Goal: Information Seeking & Learning: Learn about a topic

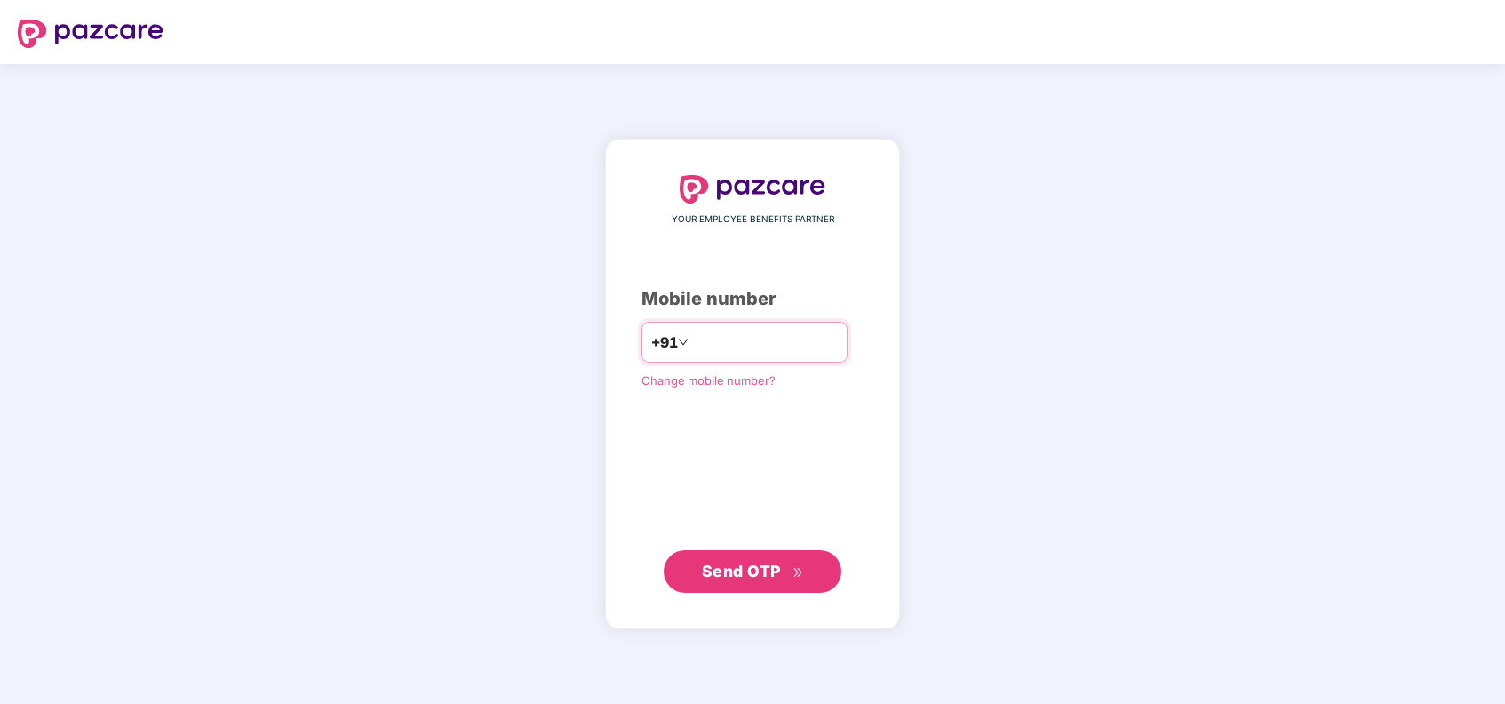
click at [817, 353] on input "number" at bounding box center [765, 342] width 146 height 28
click at [816, 342] on input "number" at bounding box center [765, 342] width 146 height 28
type input "**********"
click at [1012, 230] on div "**********" at bounding box center [752, 384] width 1505 height 640
click at [744, 566] on span "Send OTP" at bounding box center [741, 570] width 79 height 19
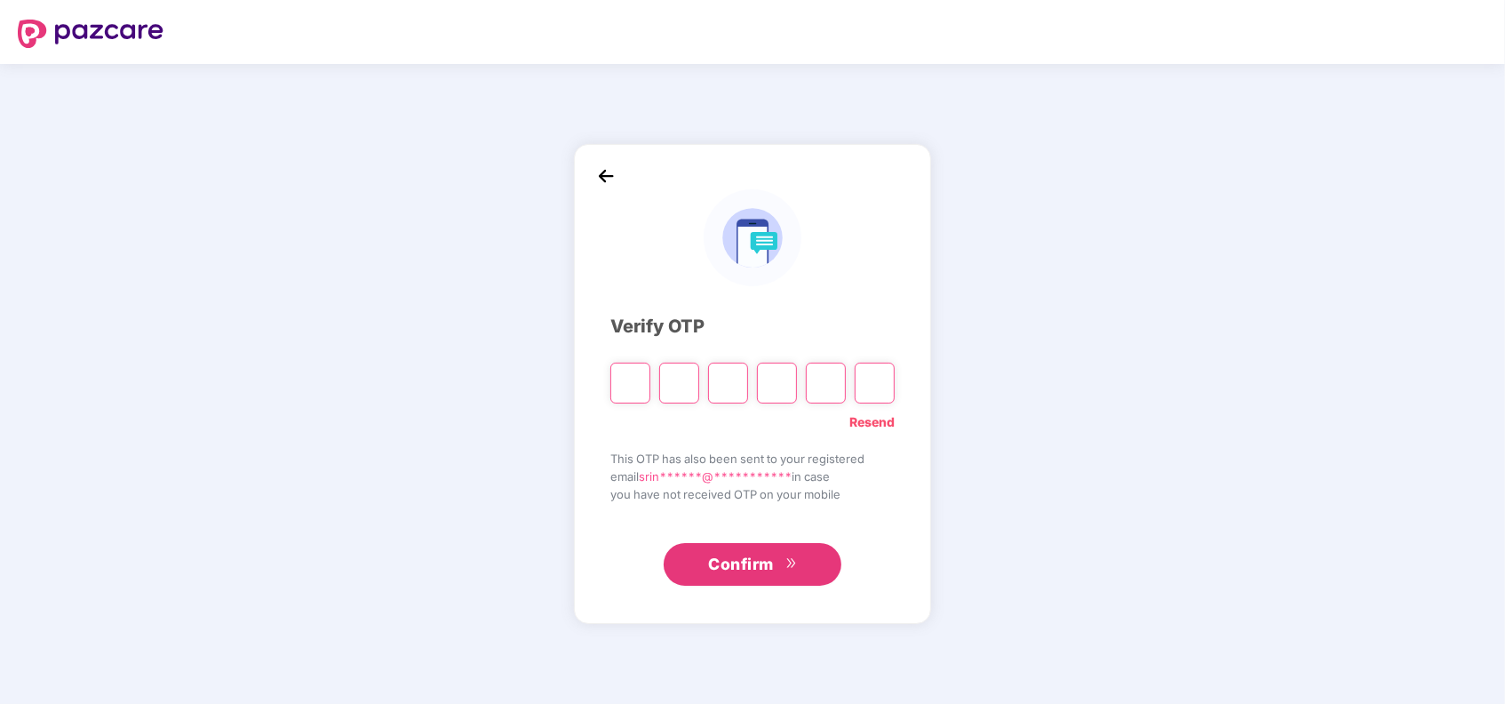
type input "*"
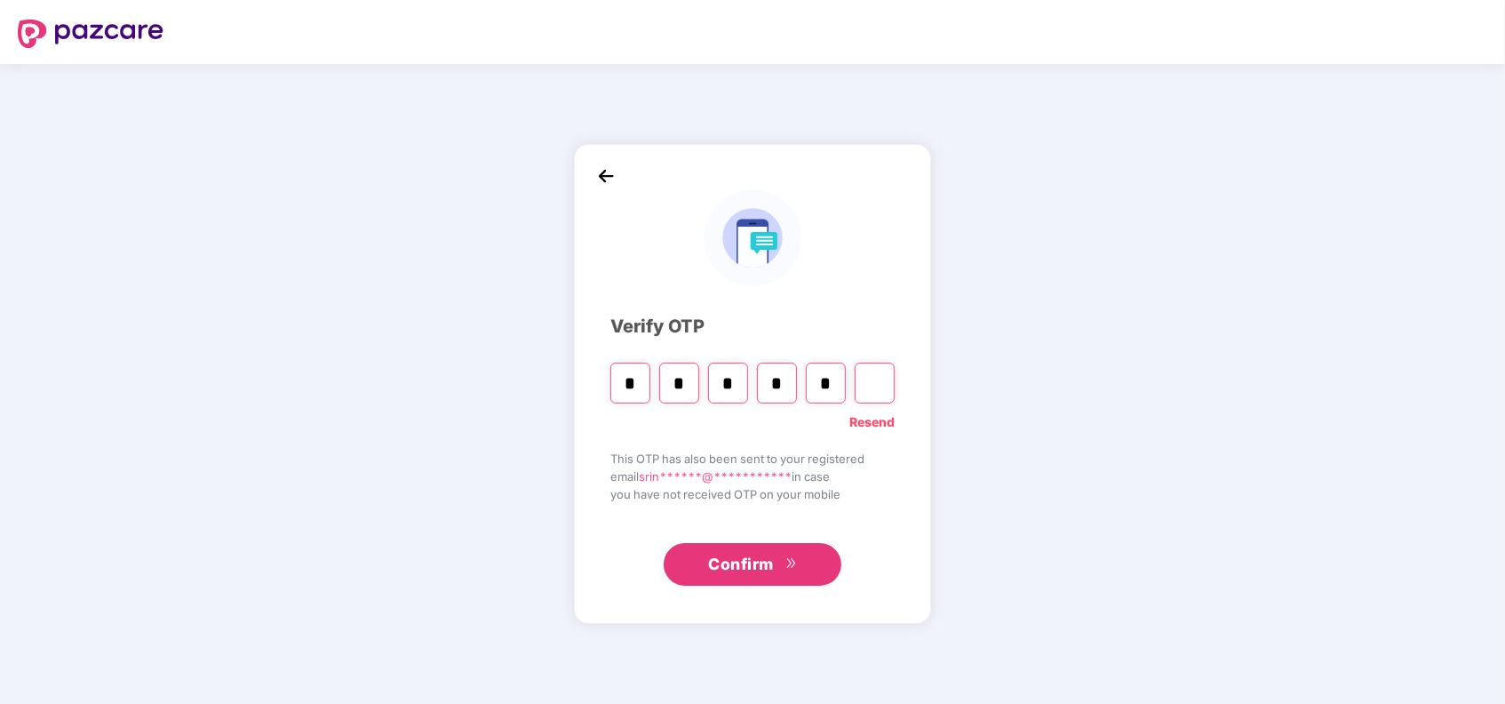
type input "*"
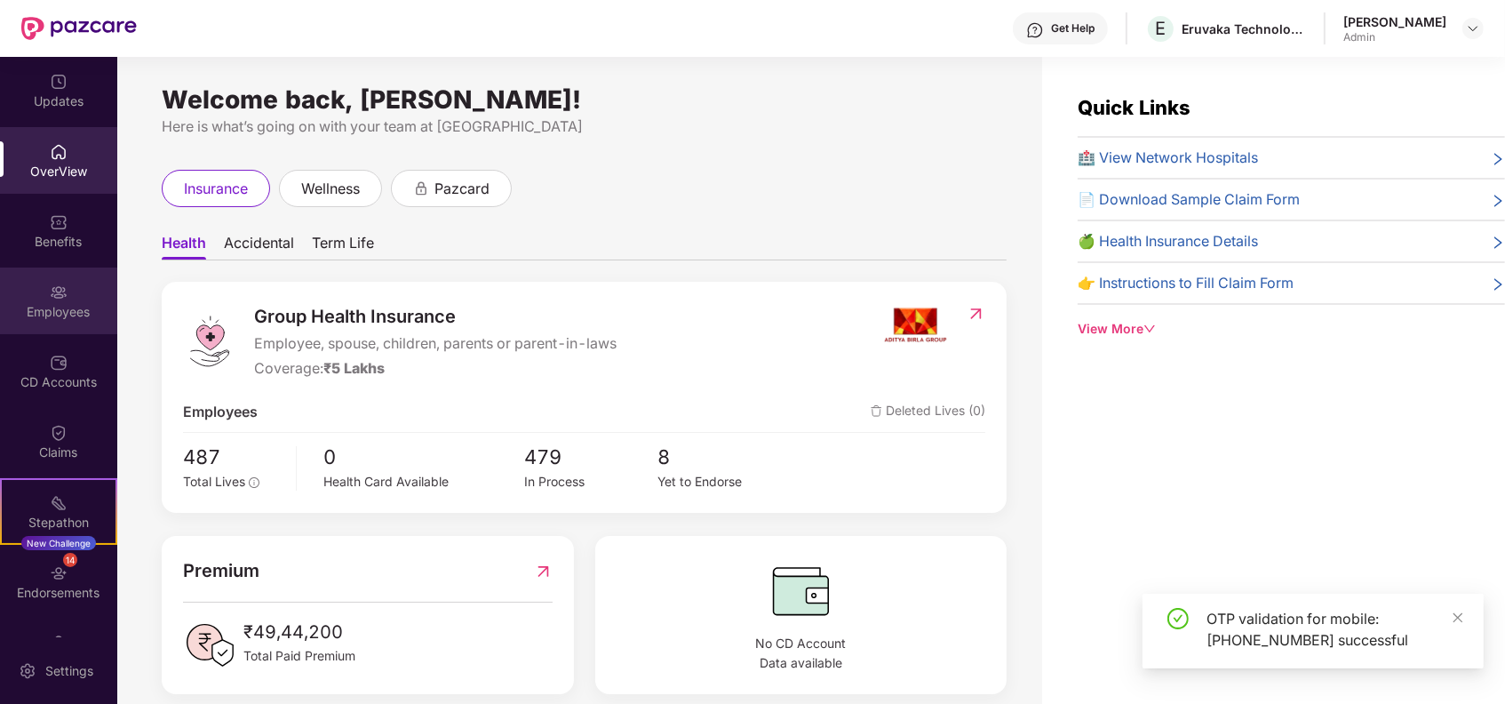
click at [50, 299] on img at bounding box center [59, 292] width 18 height 18
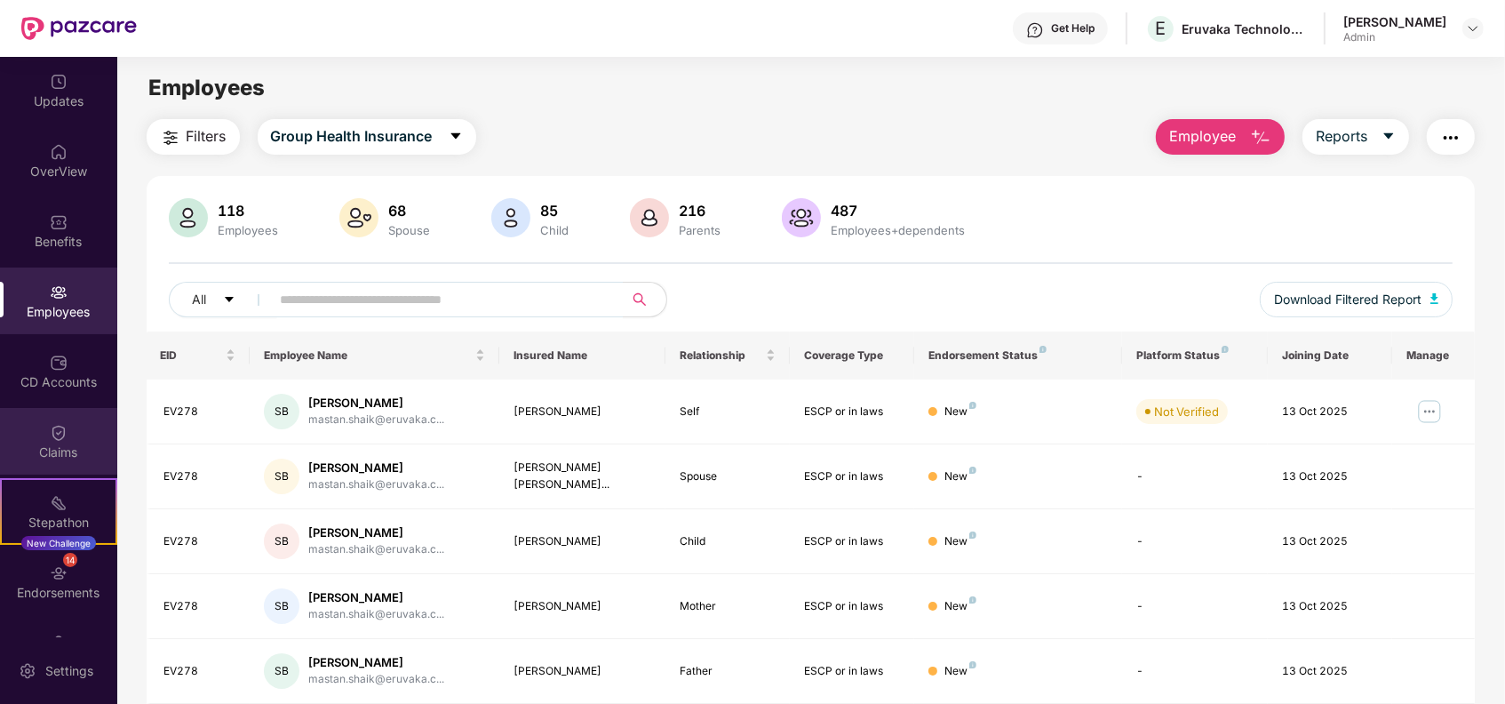
click at [51, 447] on div "Claims" at bounding box center [58, 452] width 117 height 18
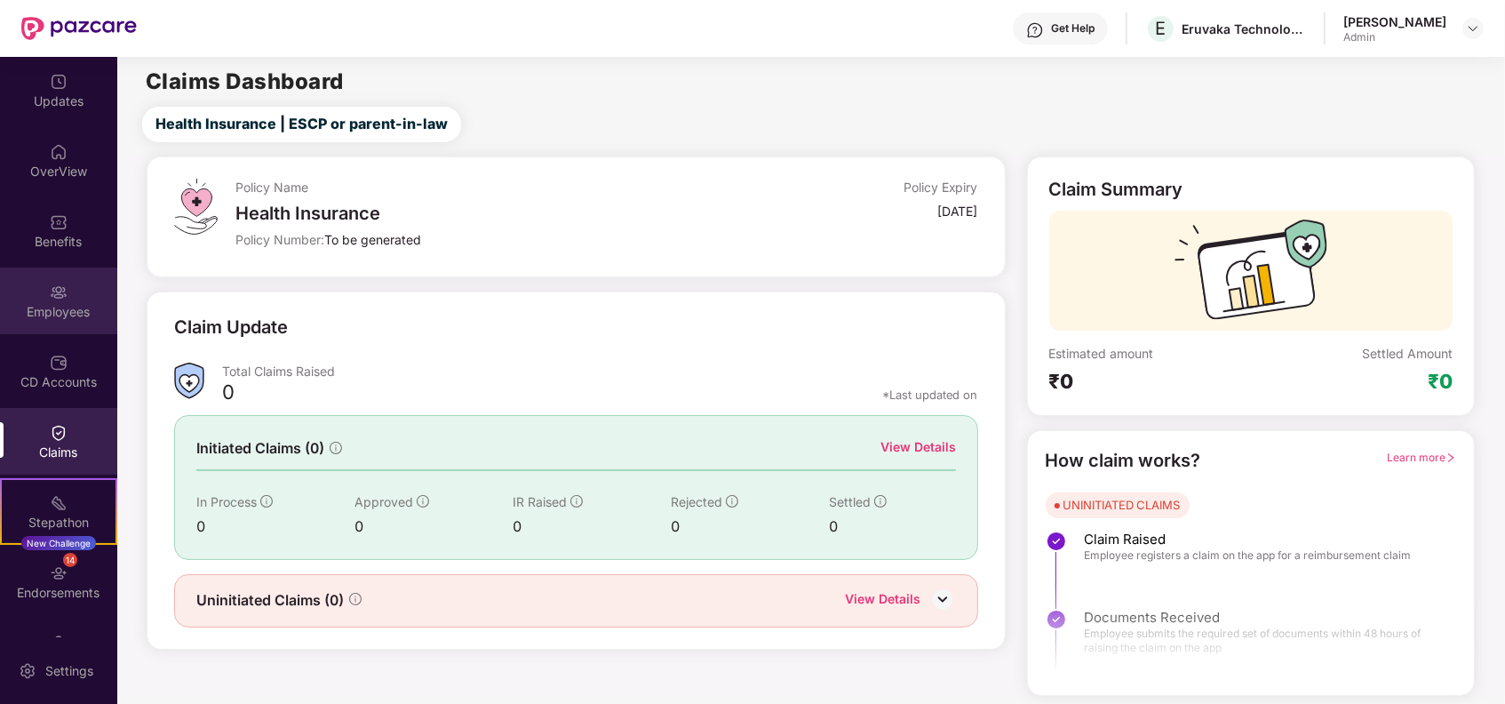
click at [61, 314] on div "Employees" at bounding box center [58, 312] width 117 height 18
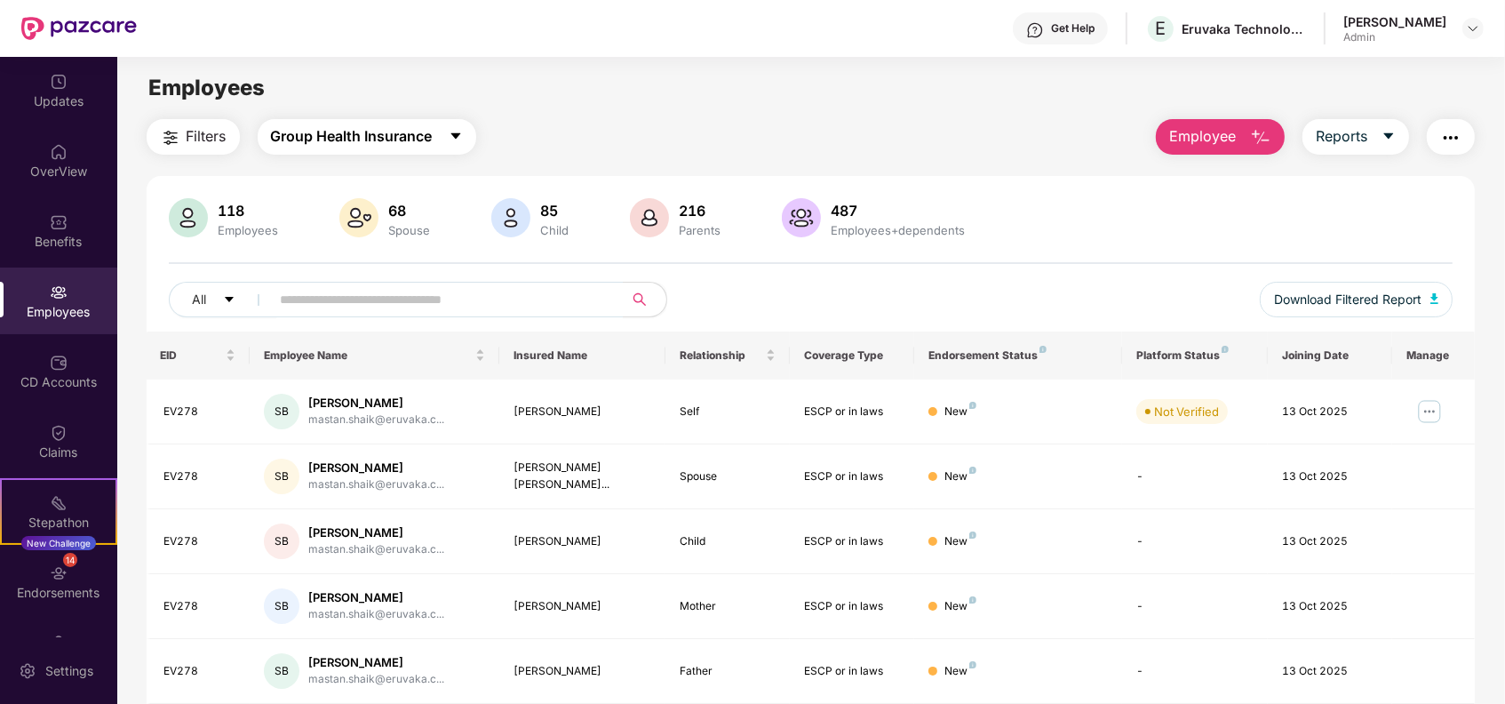
click at [370, 140] on span "Group Health Insurance" at bounding box center [352, 136] width 162 height 22
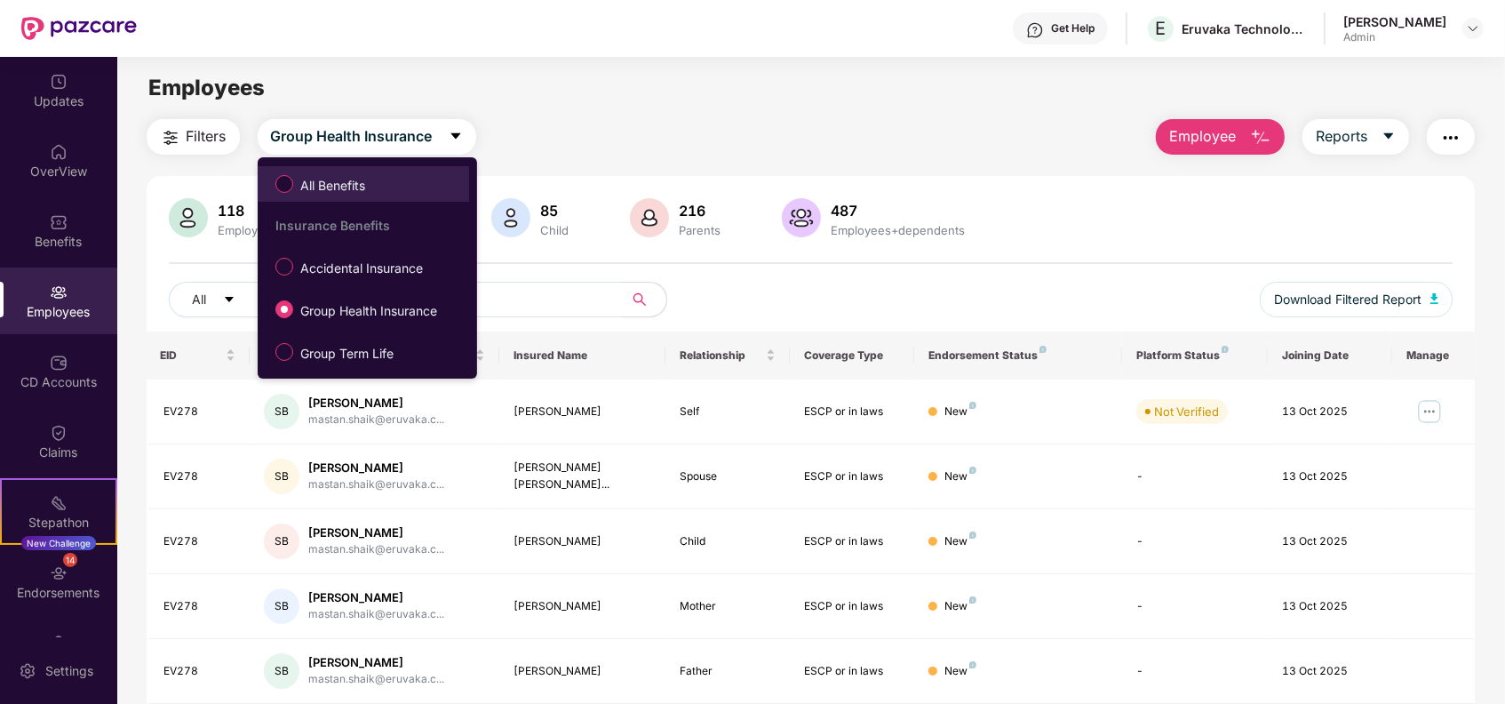
click at [346, 173] on label "All Benefits" at bounding box center [324, 184] width 115 height 30
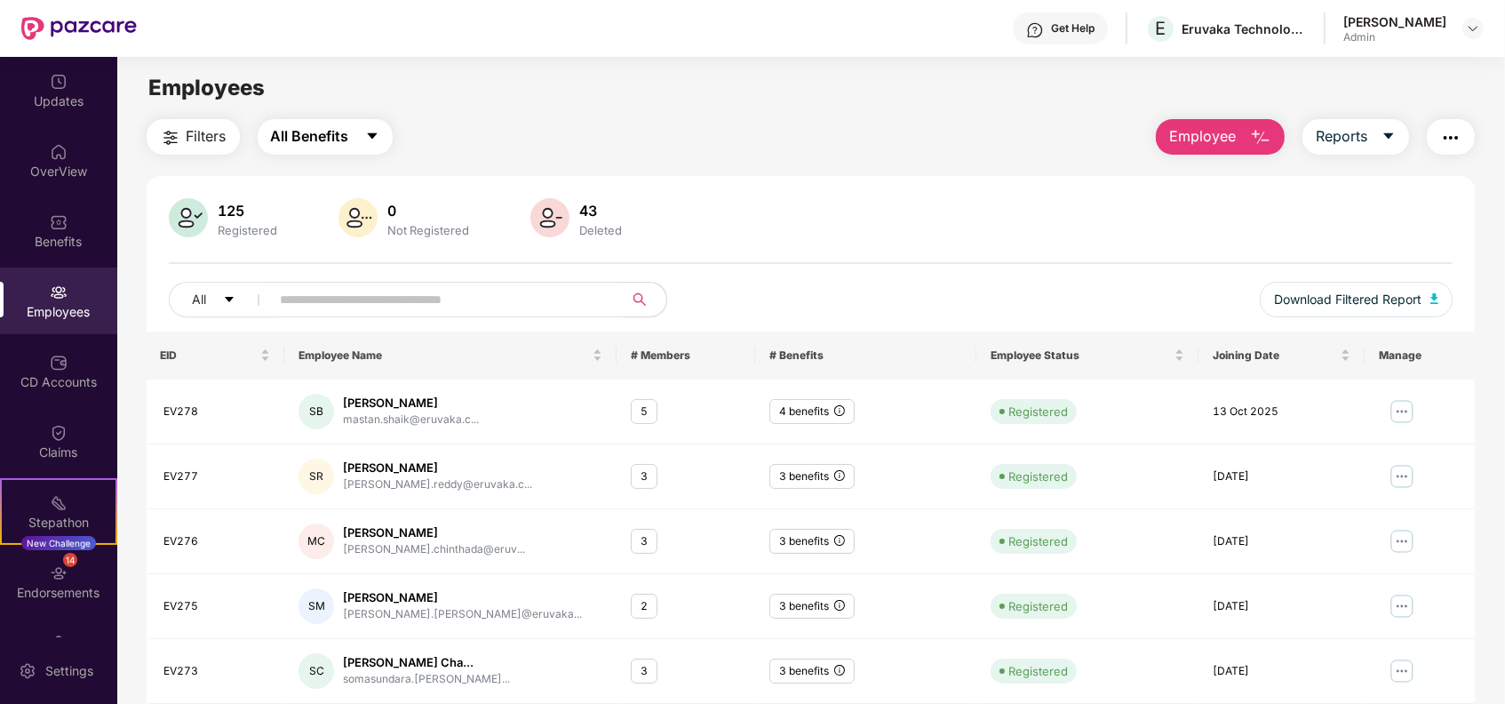
click at [329, 142] on span "All Benefits" at bounding box center [310, 136] width 78 height 22
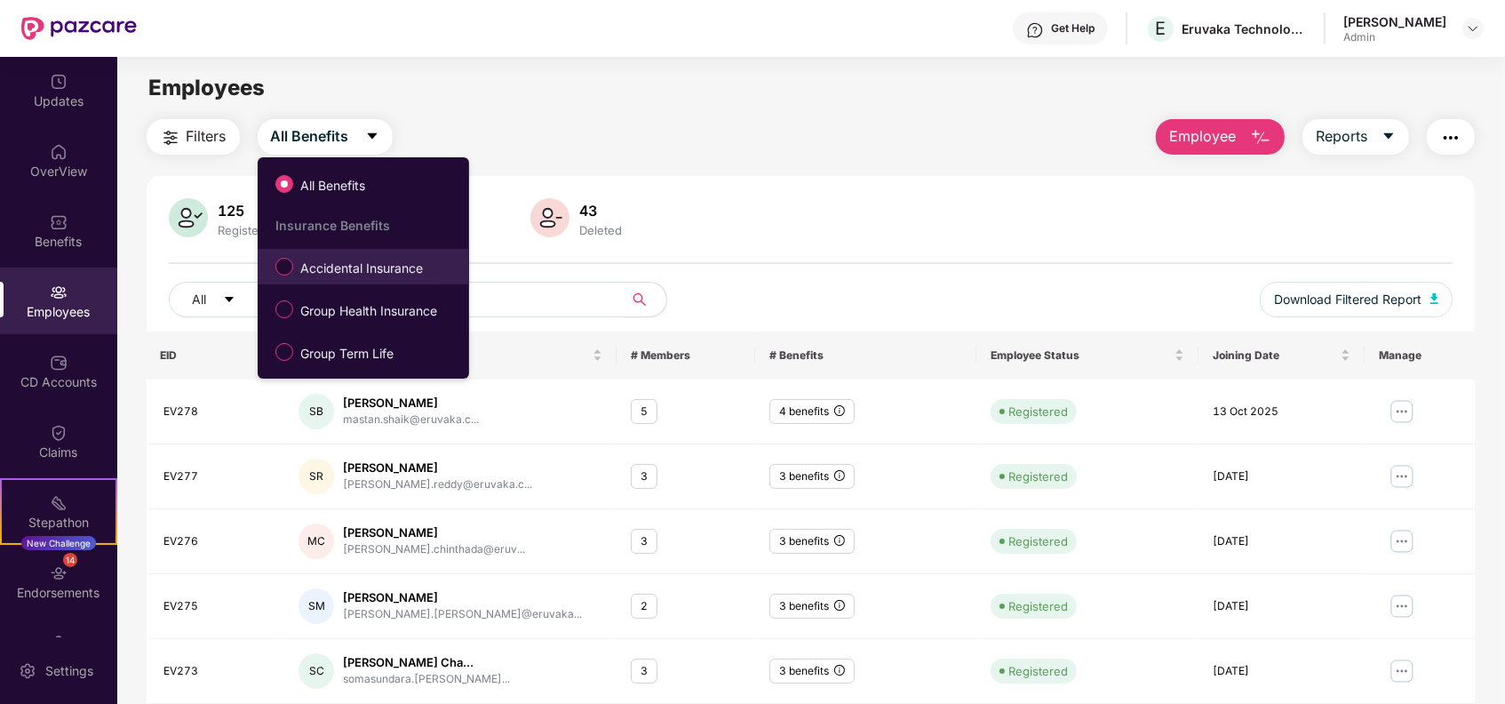
click at [361, 274] on span "Accidental Insurance" at bounding box center [361, 269] width 137 height 20
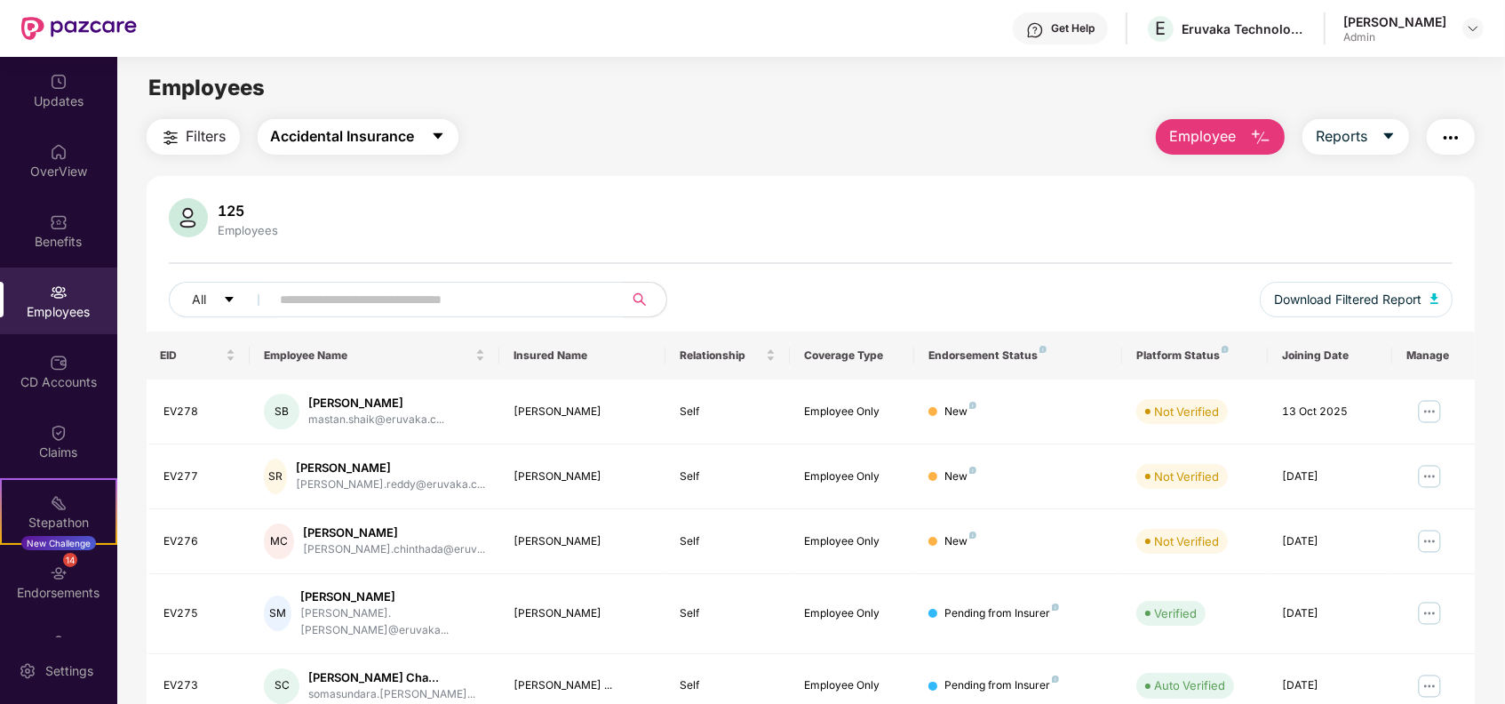
click at [386, 130] on span "Accidental Insurance" at bounding box center [343, 136] width 144 height 22
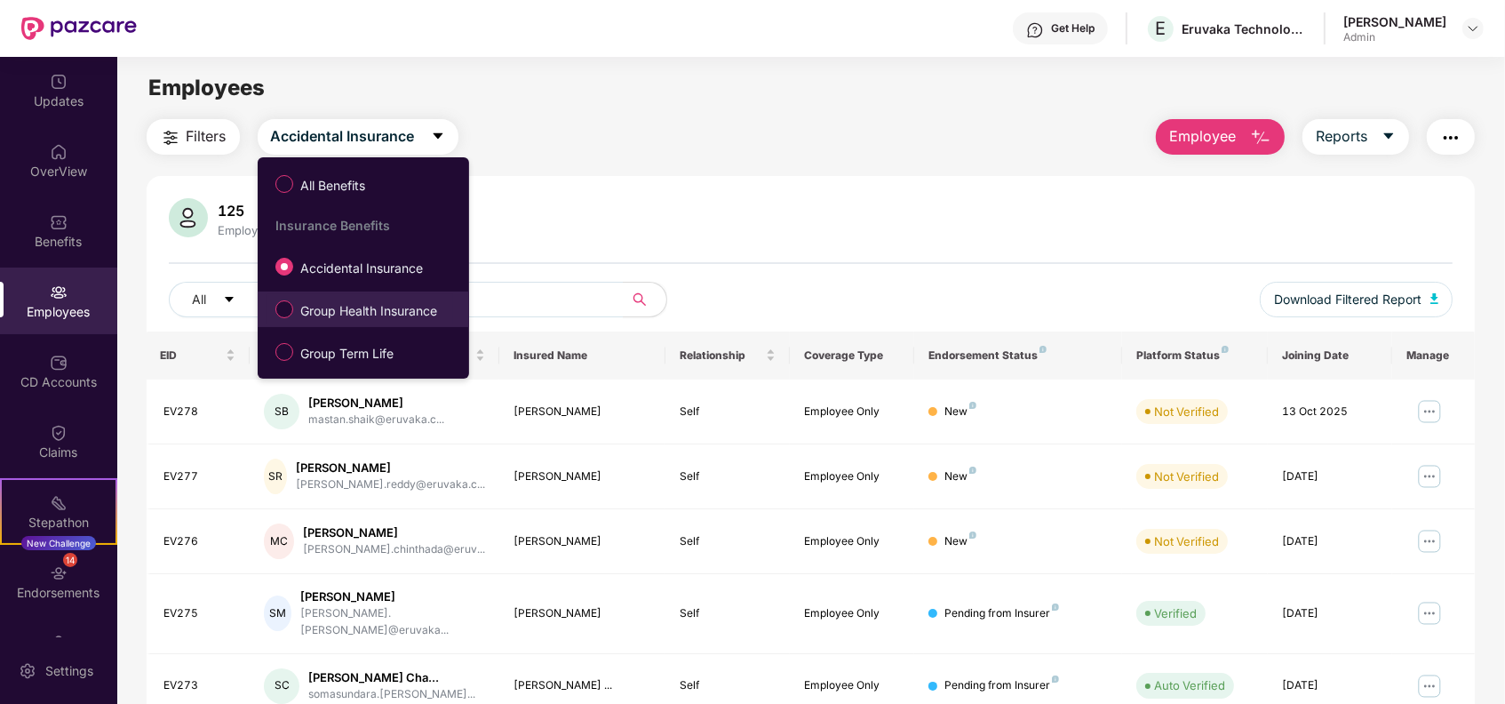
click at [348, 310] on span "Group Health Insurance" at bounding box center [368, 311] width 151 height 20
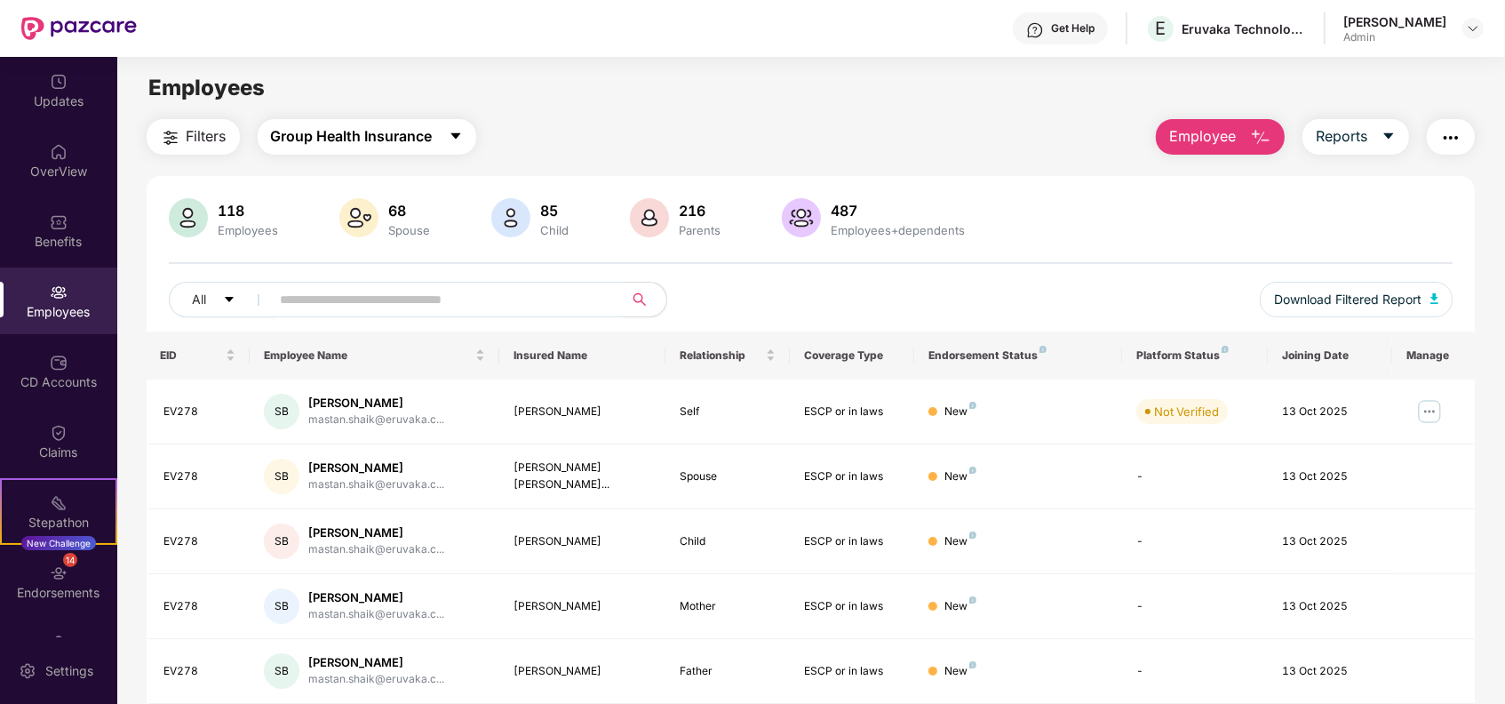
click at [445, 145] on button "Group Health Insurance" at bounding box center [367, 137] width 219 height 36
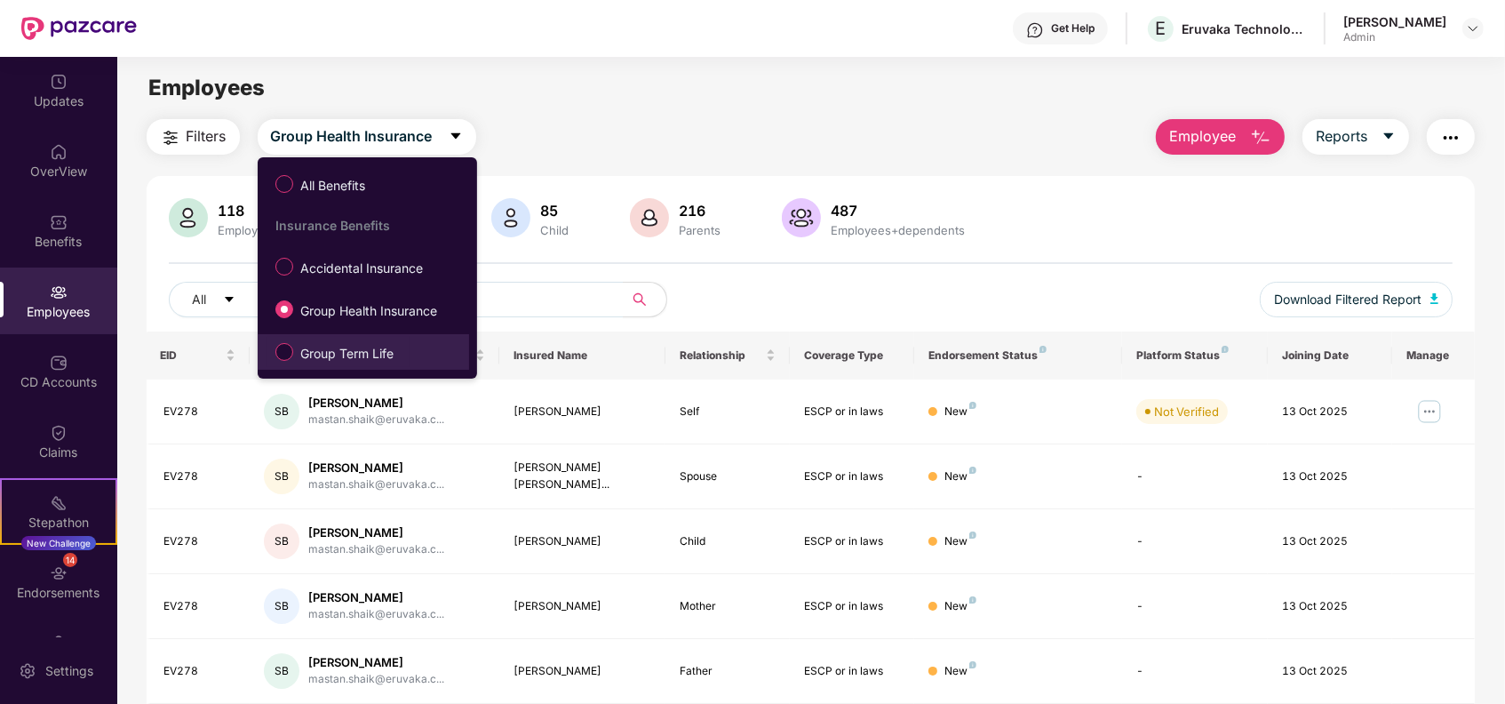
click at [338, 351] on span "Group Term Life" at bounding box center [346, 354] width 107 height 20
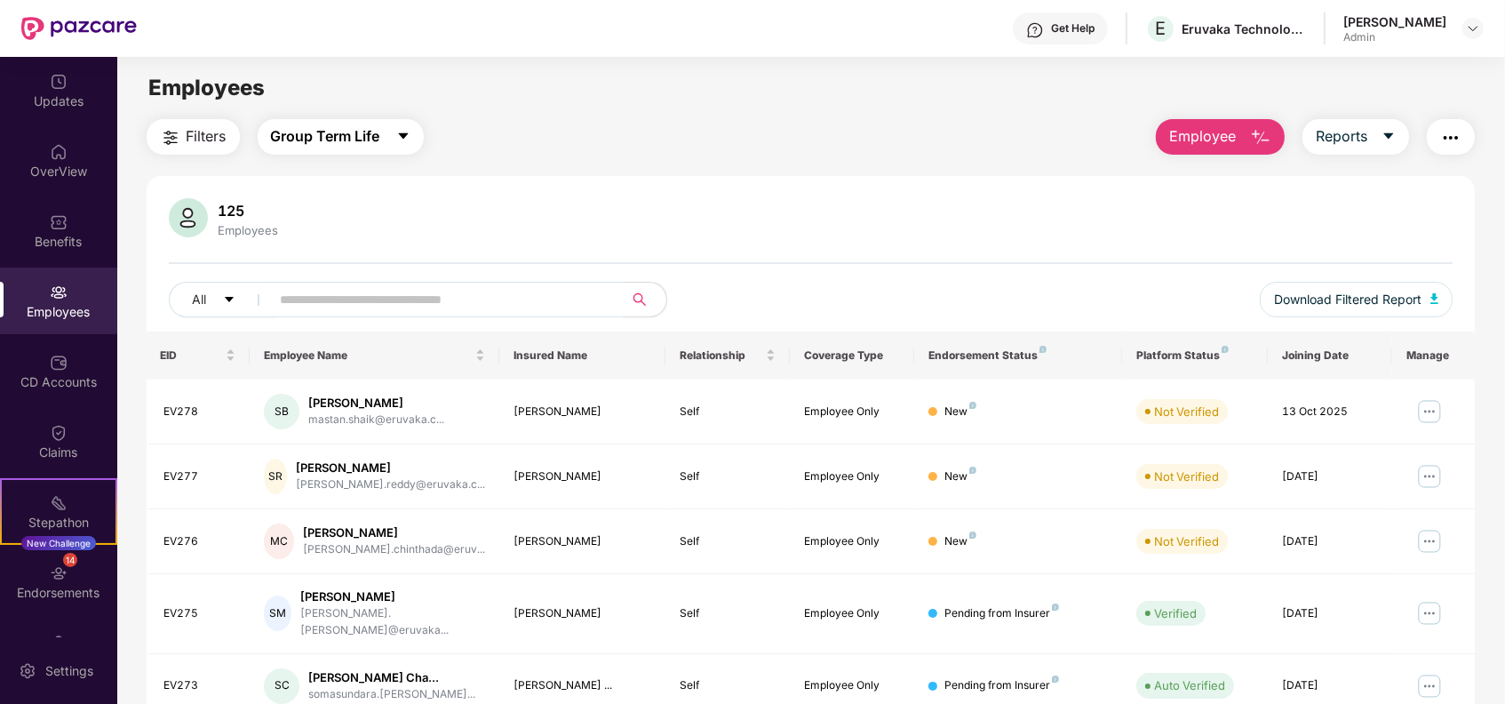
click at [350, 152] on button "Group Term Life" at bounding box center [341, 137] width 166 height 36
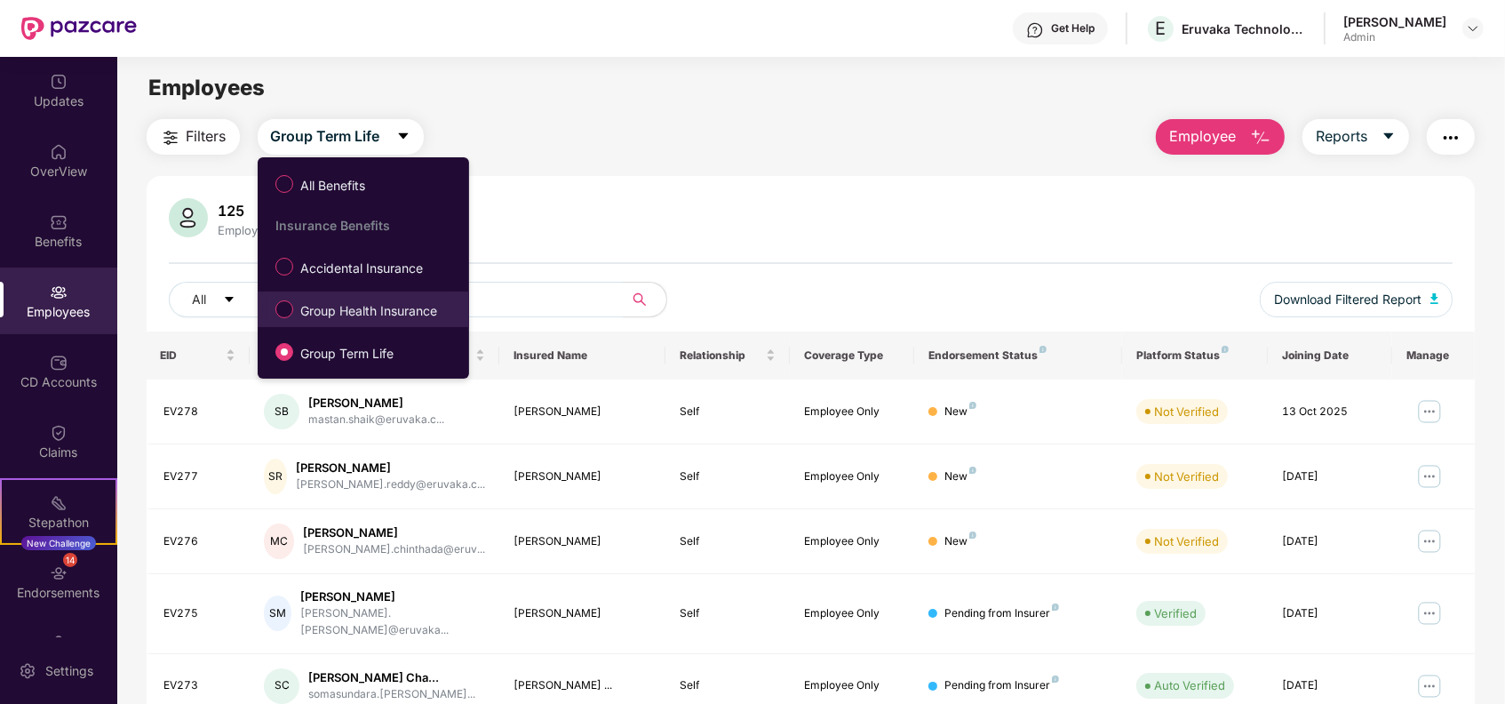
click at [341, 309] on span "Group Health Insurance" at bounding box center [368, 311] width 151 height 20
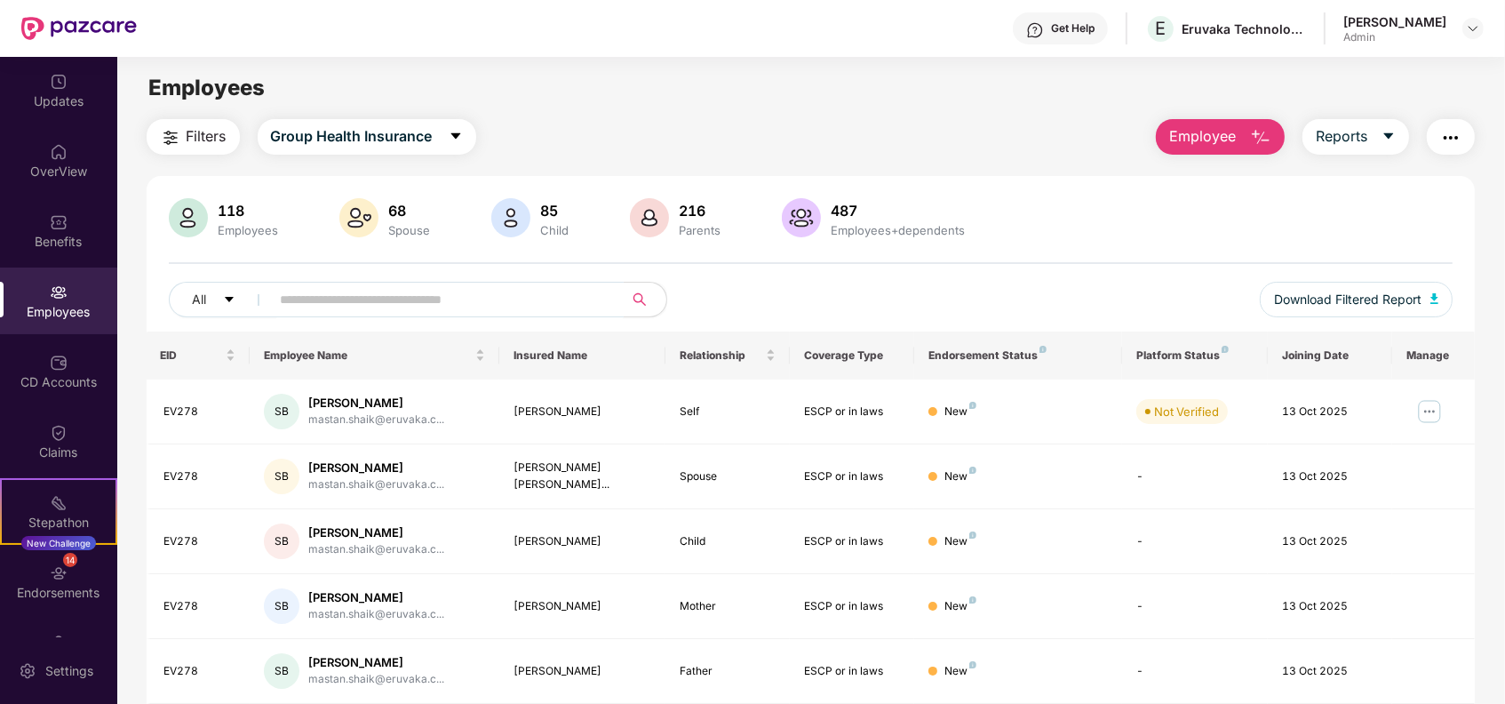
click at [560, 283] on span at bounding box center [441, 300] width 364 height 36
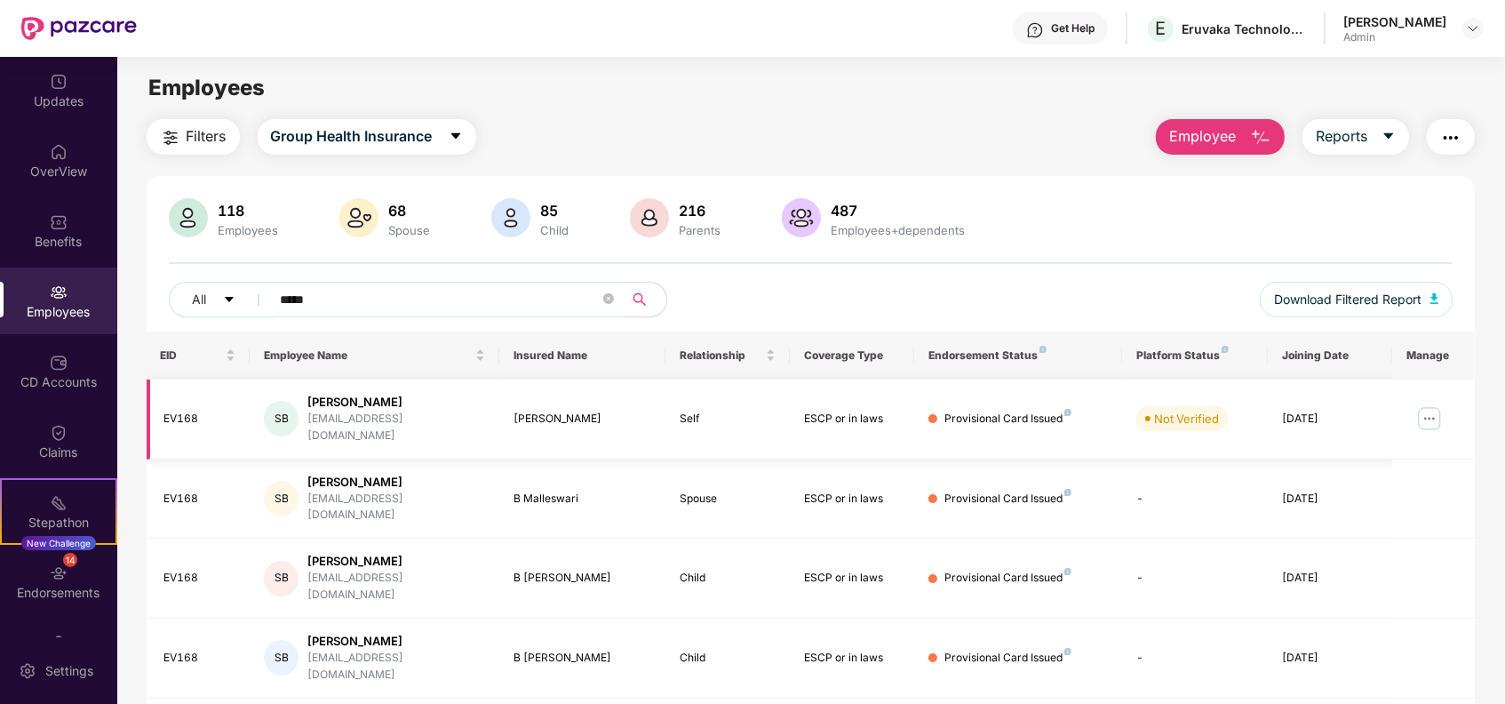
type input "*****"
click at [1424, 412] on img at bounding box center [1429, 418] width 28 height 28
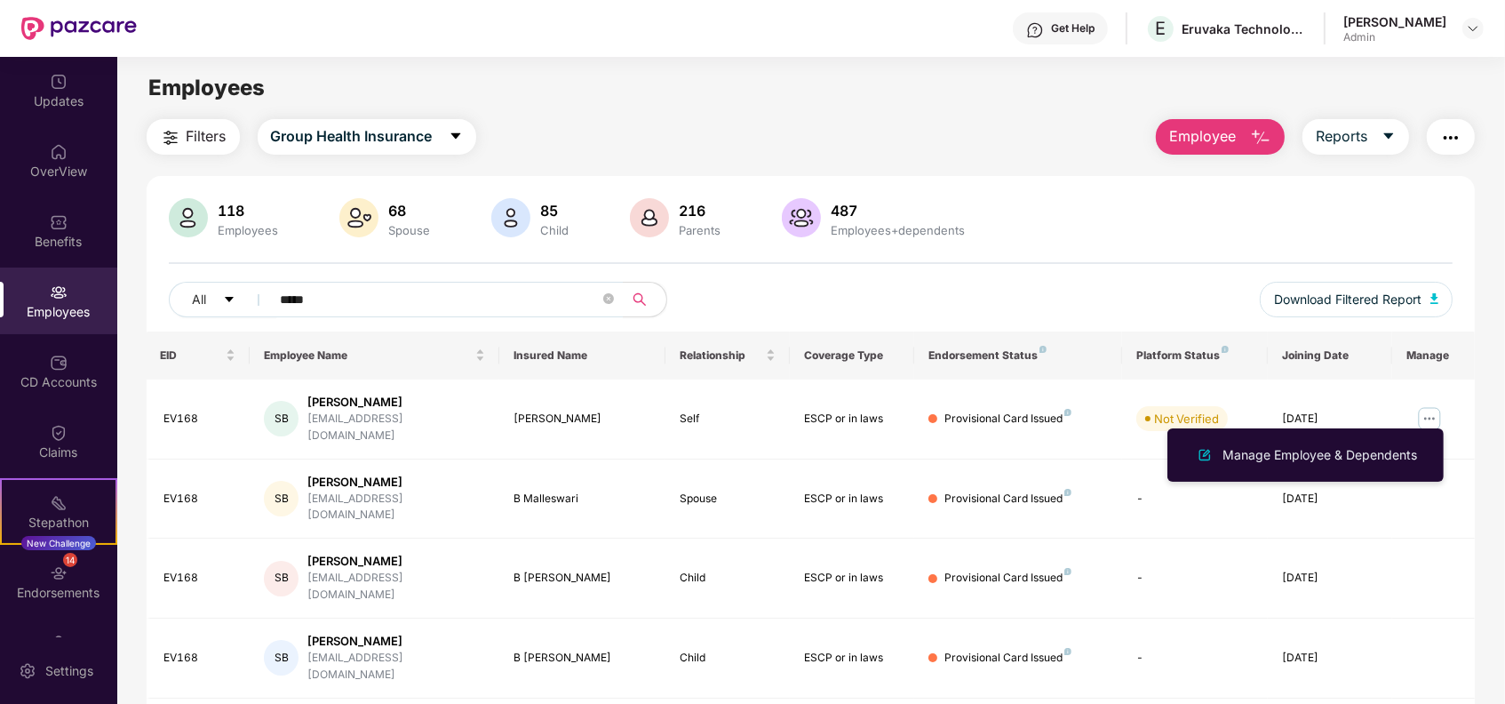
click at [1373, 213] on div "118 Employees 68 Spouse 85 Child 216 Parents 487 Employees+dependents" at bounding box center [811, 219] width 1285 height 43
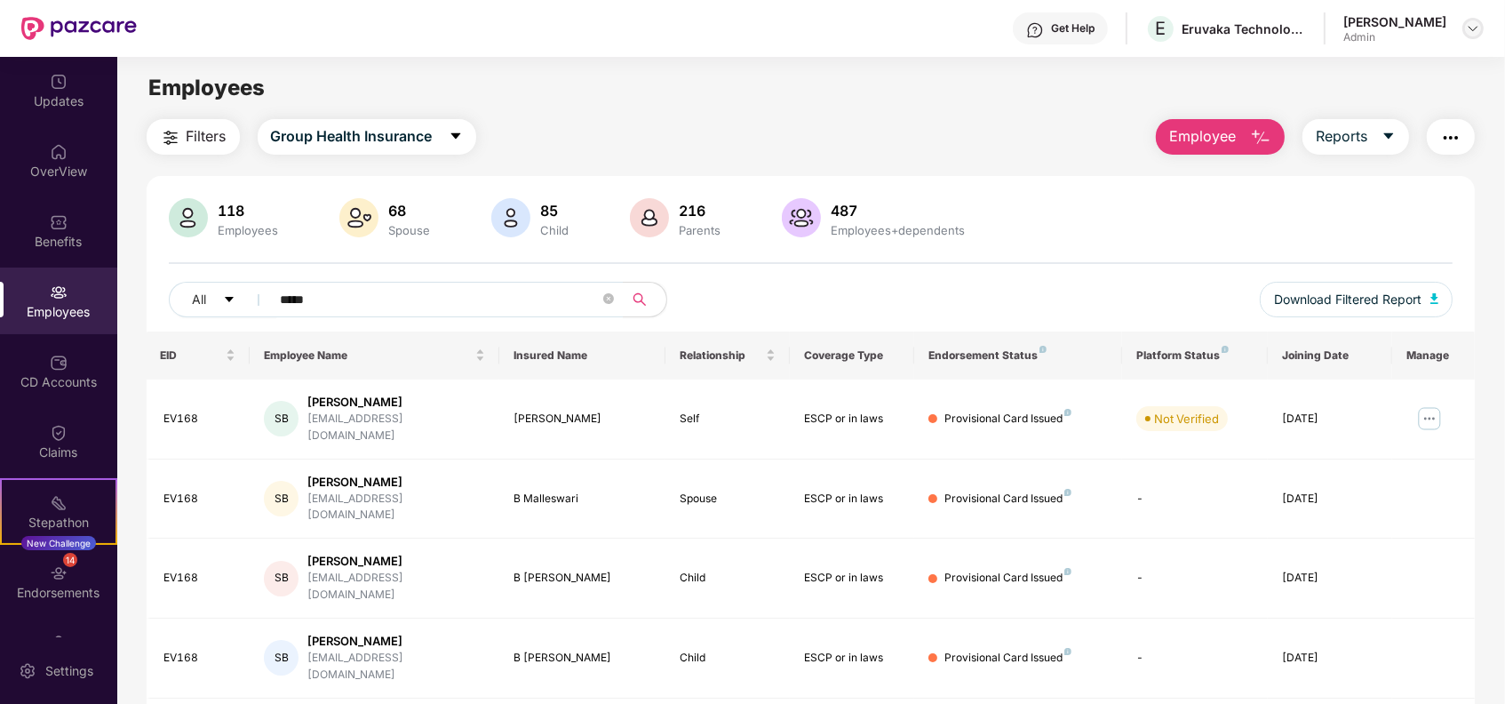
click at [1470, 20] on div at bounding box center [1472, 28] width 21 height 21
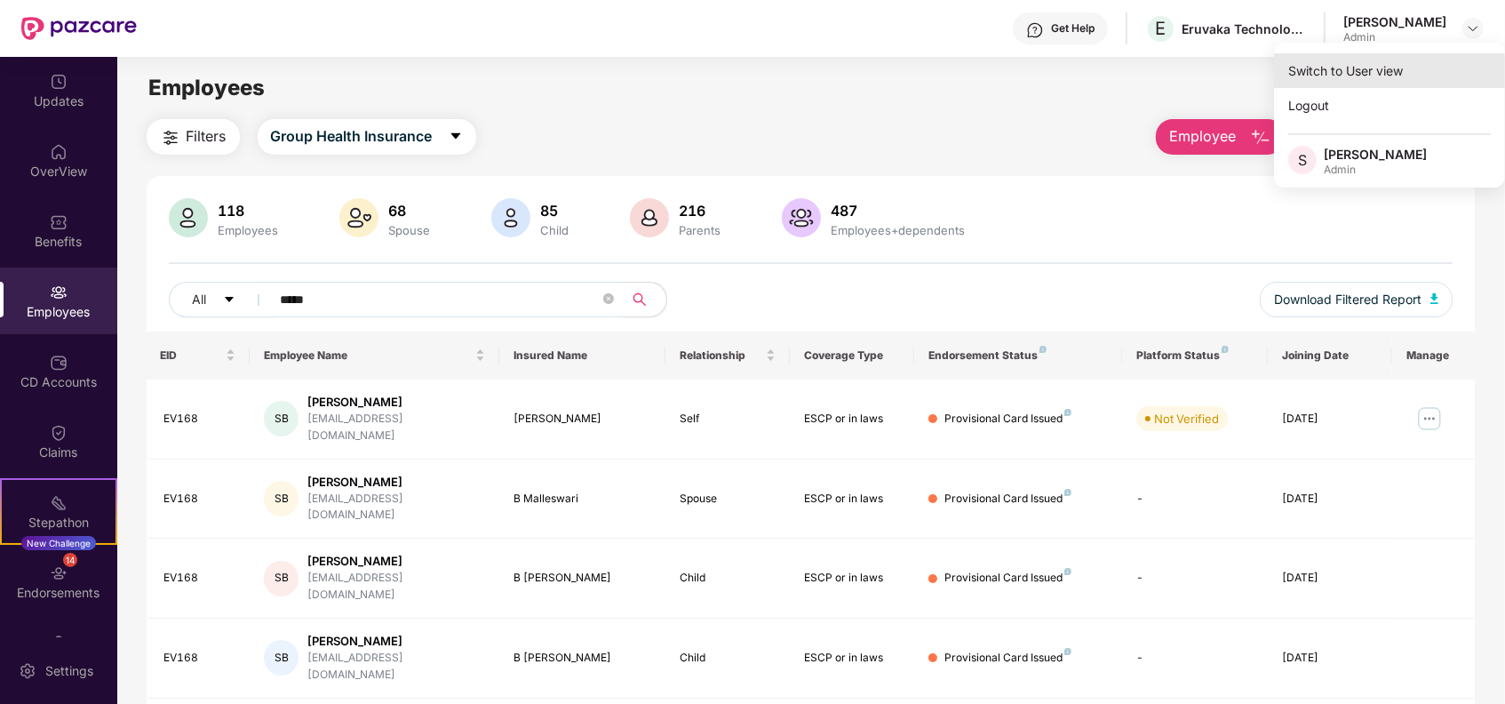
click at [1346, 65] on div "Switch to User view" at bounding box center [1389, 70] width 231 height 35
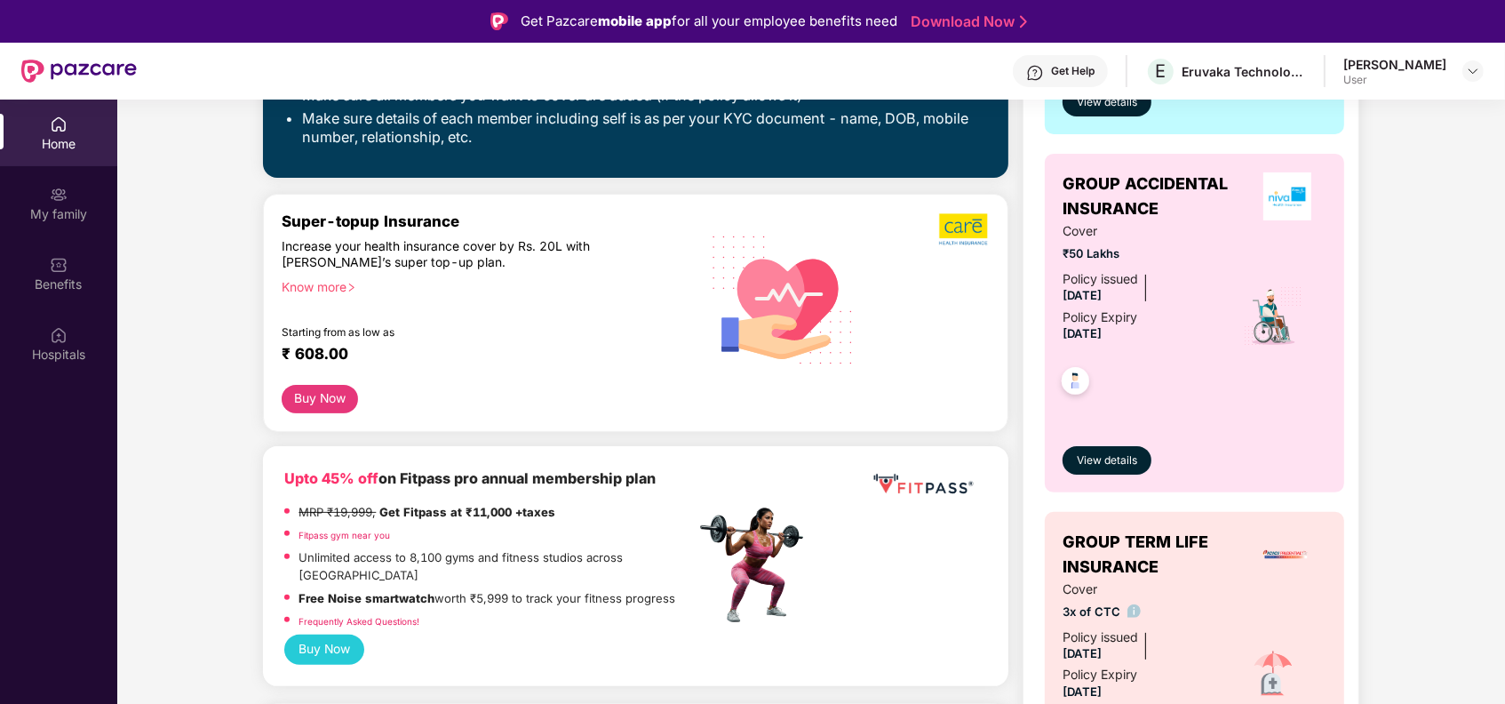
scroll to position [474, 0]
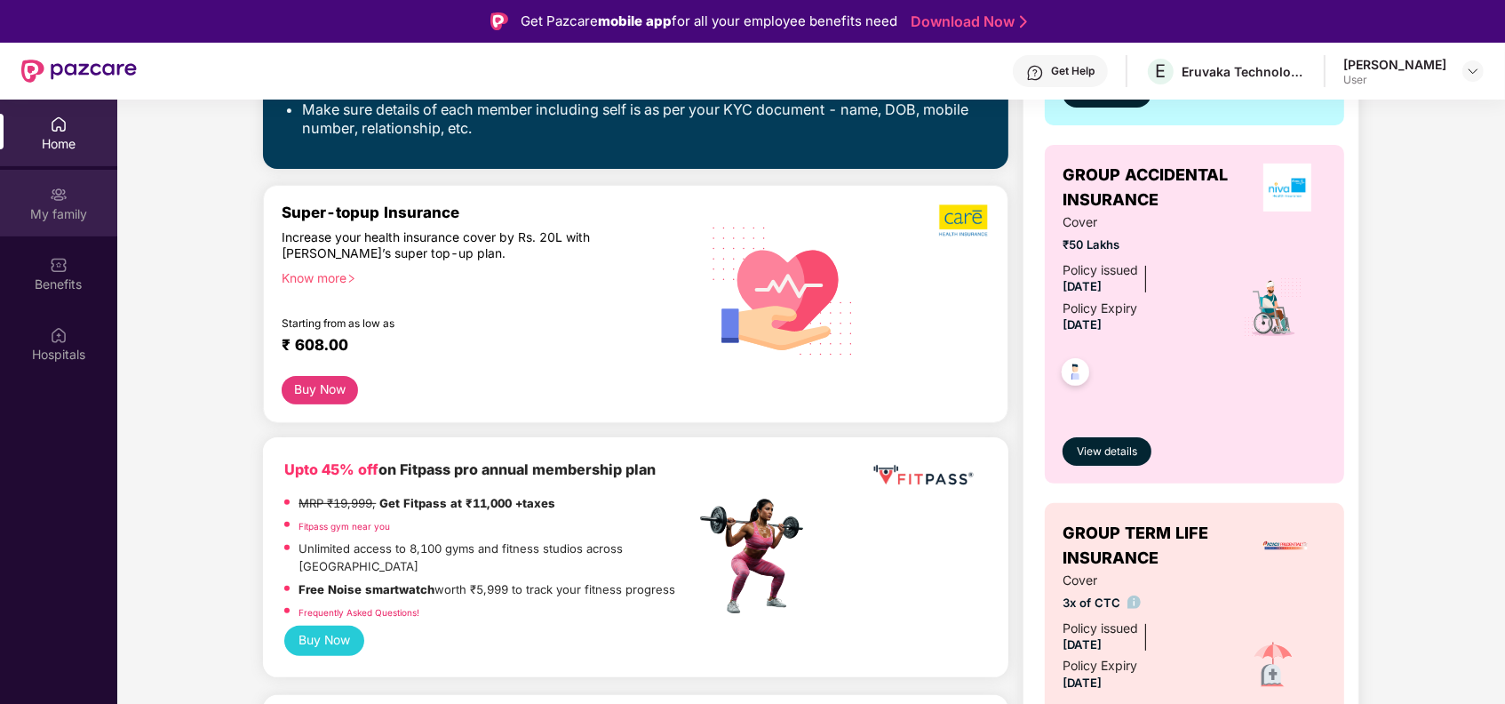
click at [41, 211] on div "My family" at bounding box center [58, 214] width 117 height 18
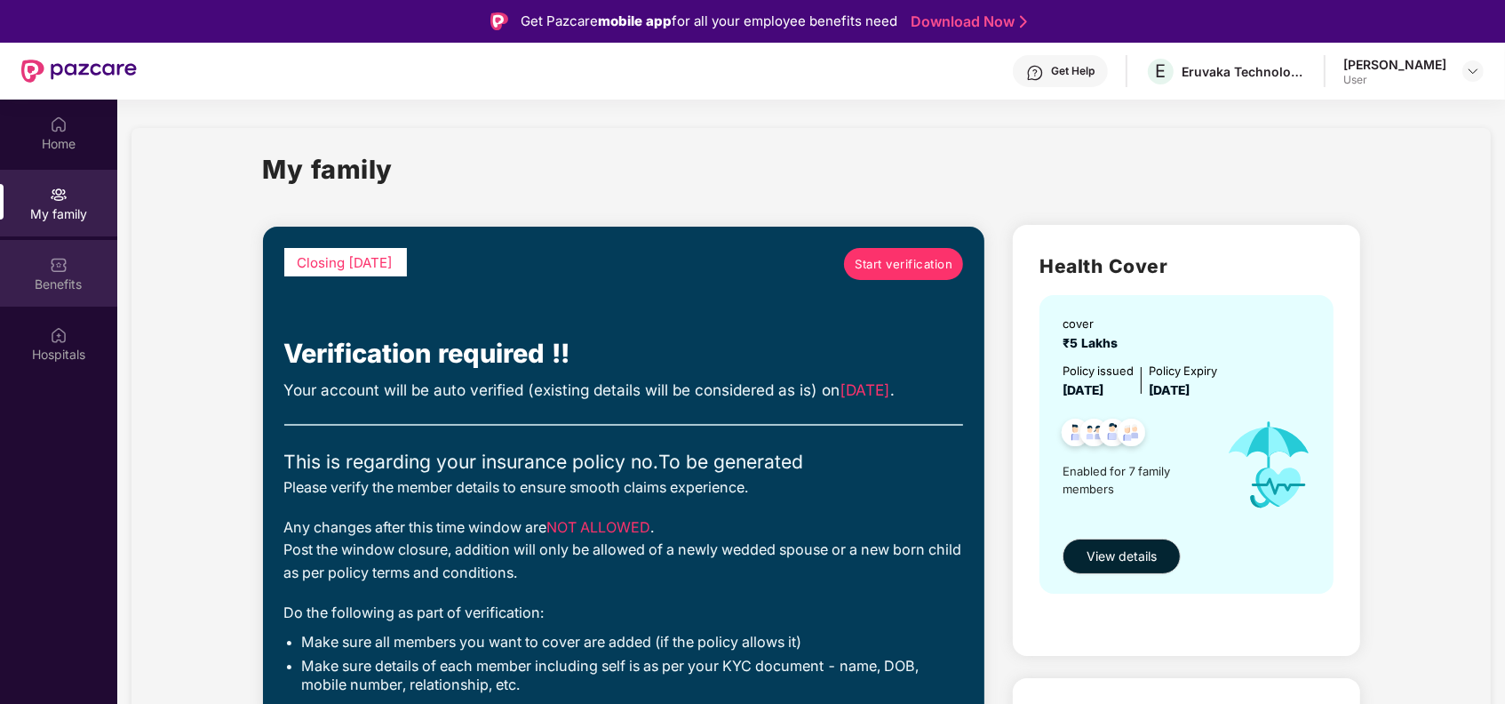
click at [68, 293] on div "Benefits" at bounding box center [58, 273] width 117 height 67
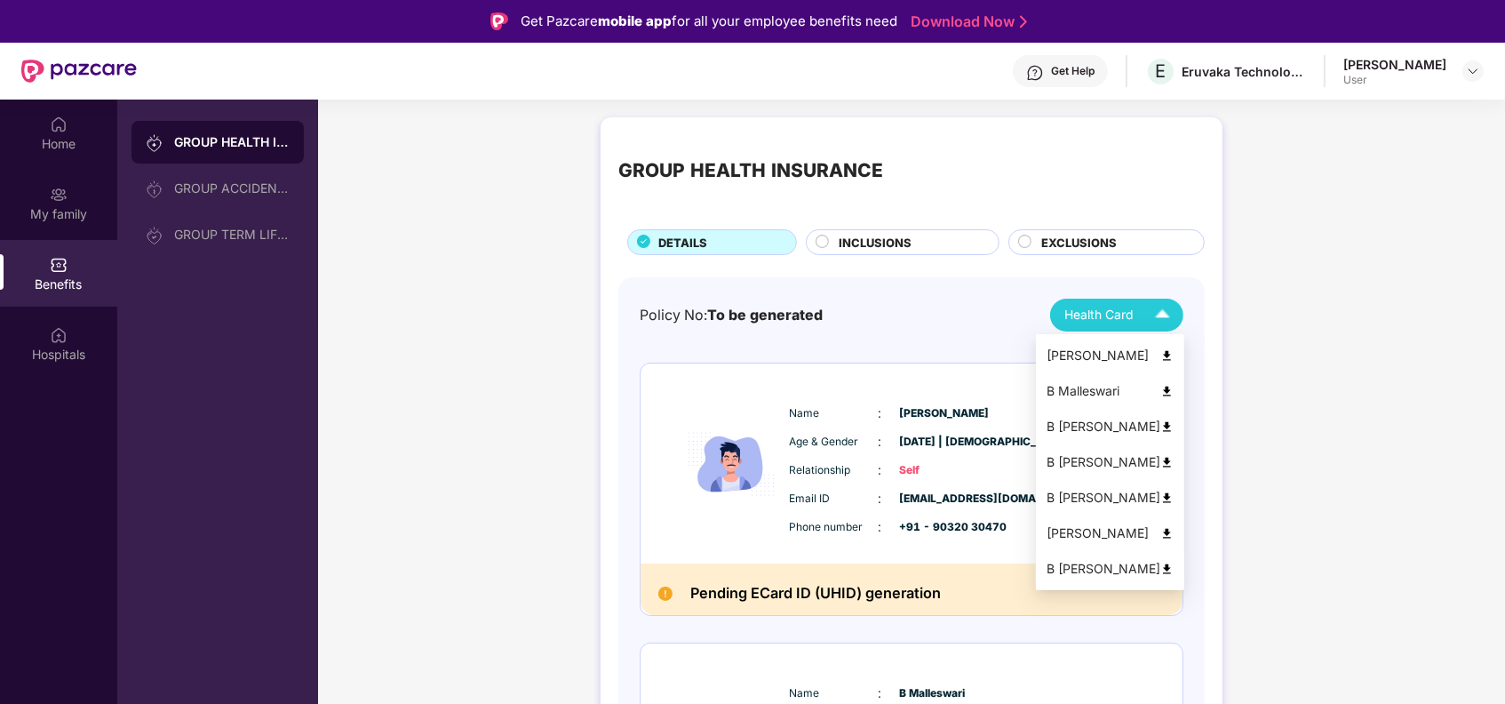
click at [1174, 568] on img at bounding box center [1166, 568] width 13 height 13
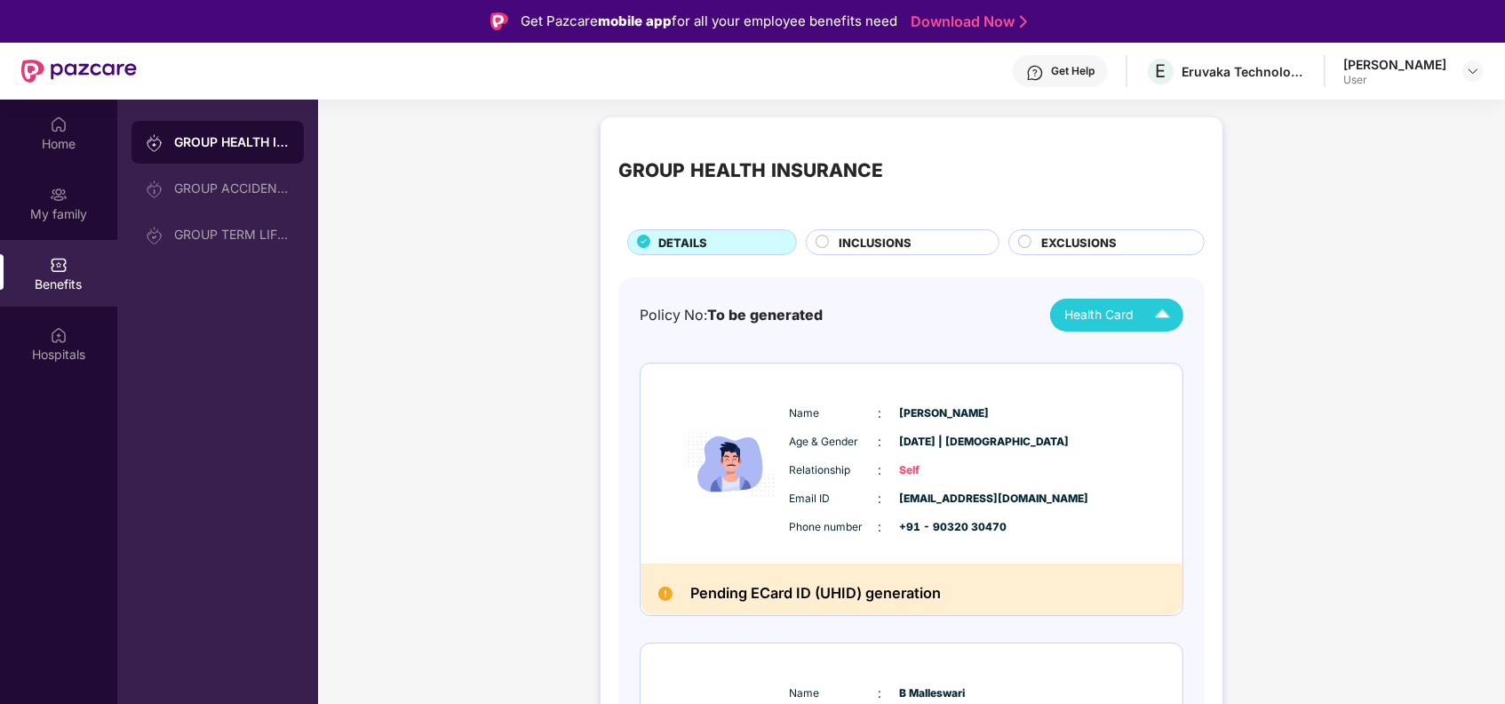
click at [1029, 702] on div "Name : [PERSON_NAME]" at bounding box center [965, 693] width 353 height 20
